Goal: Transaction & Acquisition: Purchase product/service

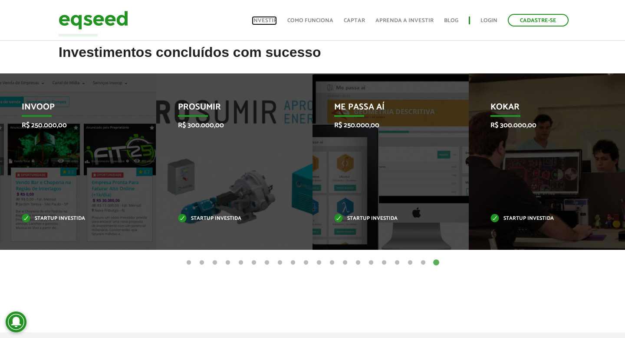
click at [265, 20] on link "Investir" at bounding box center [264, 21] width 25 height 6
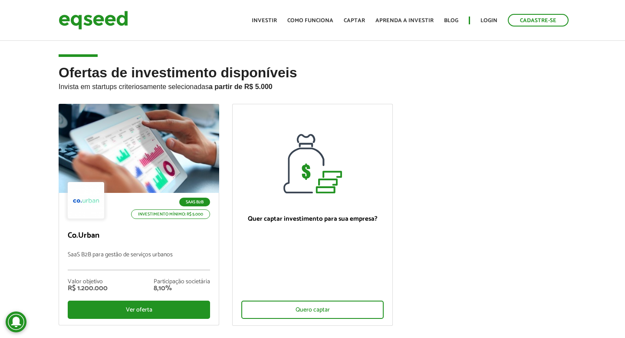
click at [430, 113] on ul "SaaS B2B Investimento mínimo: R$ 5.000 Co.Urban SaaS B2B para gestão de serviço…" at bounding box center [312, 222] width 521 height 237
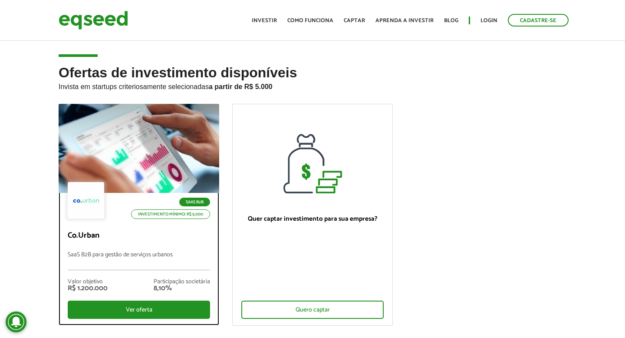
click at [159, 163] on div at bounding box center [139, 148] width 193 height 107
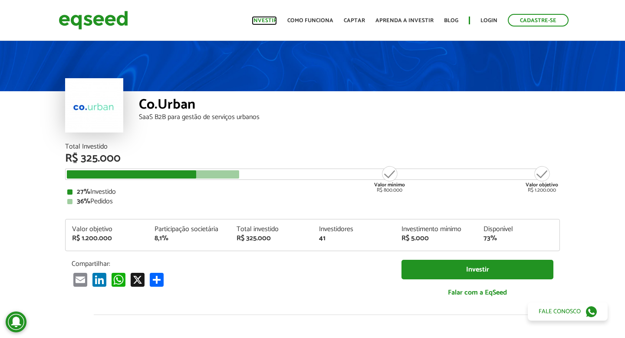
click at [265, 18] on link "Investir" at bounding box center [264, 21] width 25 height 6
